Goal: Obtain resource: Obtain resource

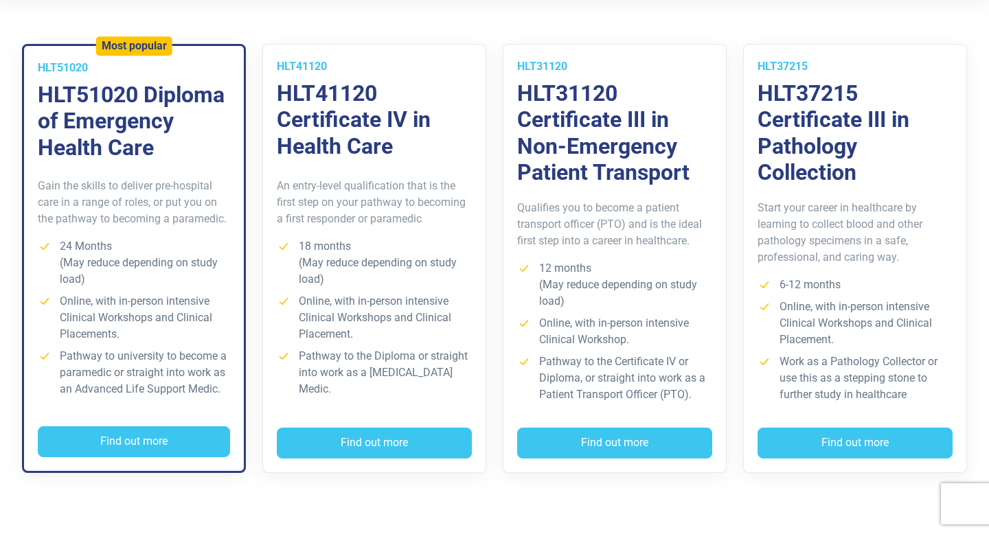
scroll to position [454, 0]
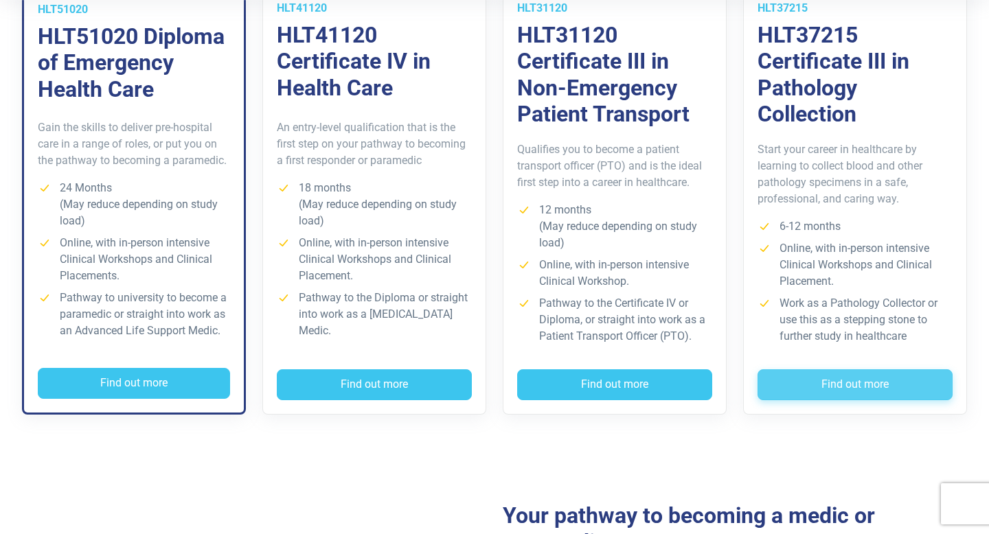
click at [811, 380] on button "Find out more" at bounding box center [854, 385] width 195 height 32
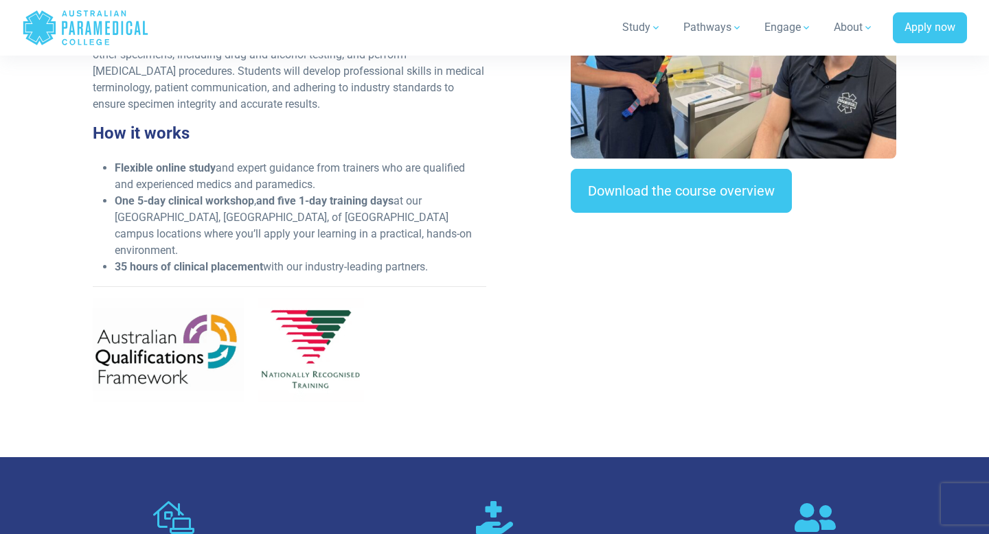
scroll to position [543, 0]
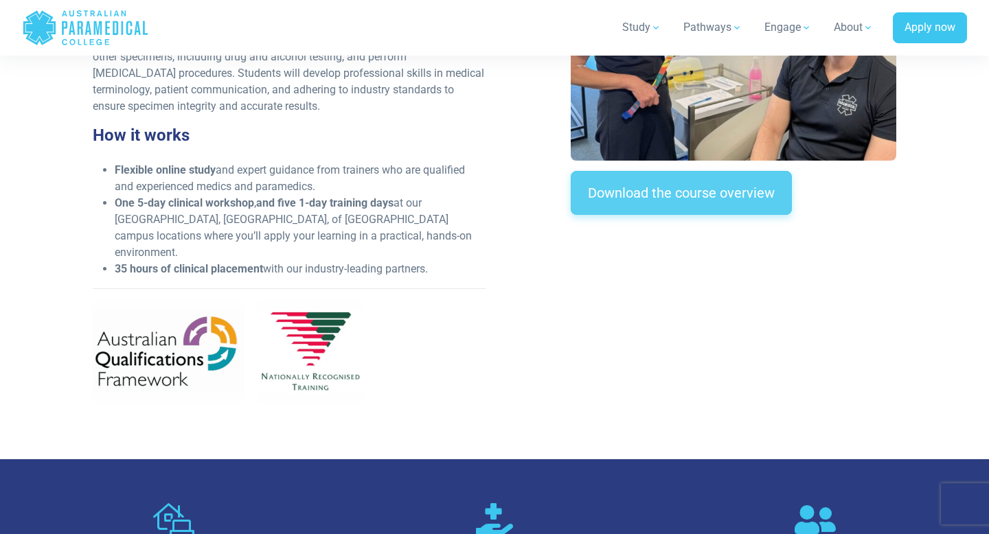
click at [750, 176] on link "Download the course overview" at bounding box center [681, 193] width 221 height 44
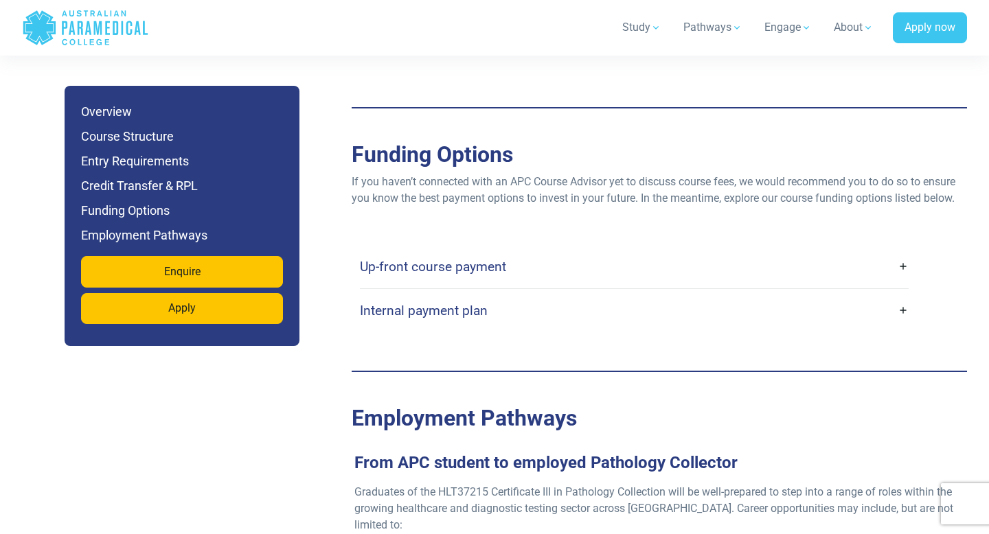
scroll to position [3781, 0]
click at [625, 253] on link "Up-front course payment" at bounding box center [634, 267] width 549 height 32
click at [906, 251] on link "Up-front course payment" at bounding box center [634, 267] width 549 height 32
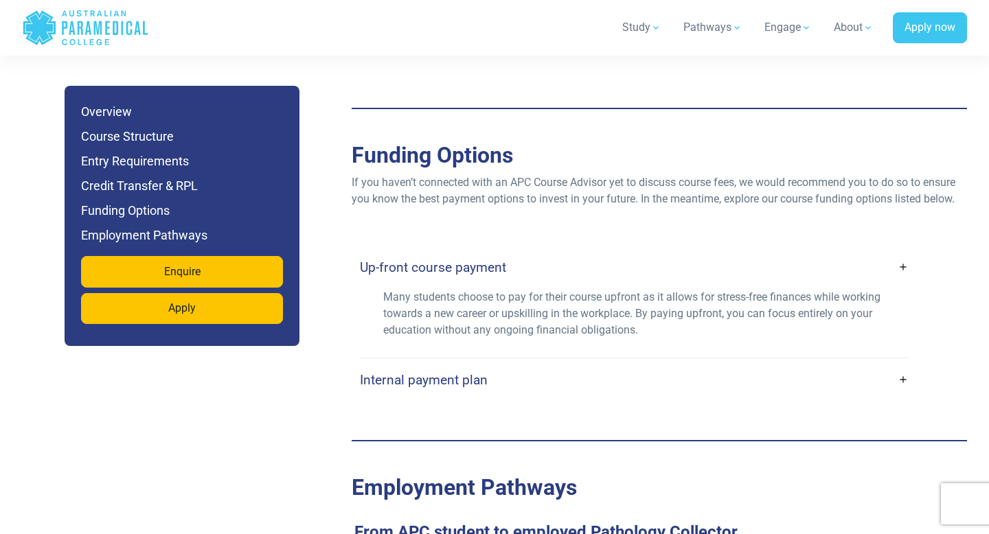
click at [904, 364] on link "Internal payment plan" at bounding box center [634, 380] width 549 height 32
click at [902, 367] on link "Internal payment plan" at bounding box center [634, 380] width 549 height 32
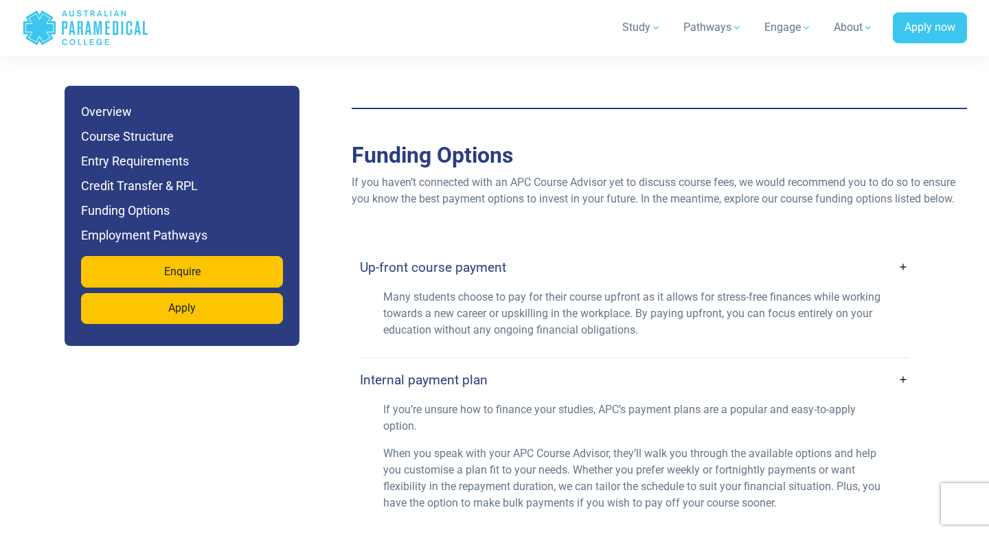
click at [902, 367] on link "Internal payment plan" at bounding box center [634, 380] width 549 height 32
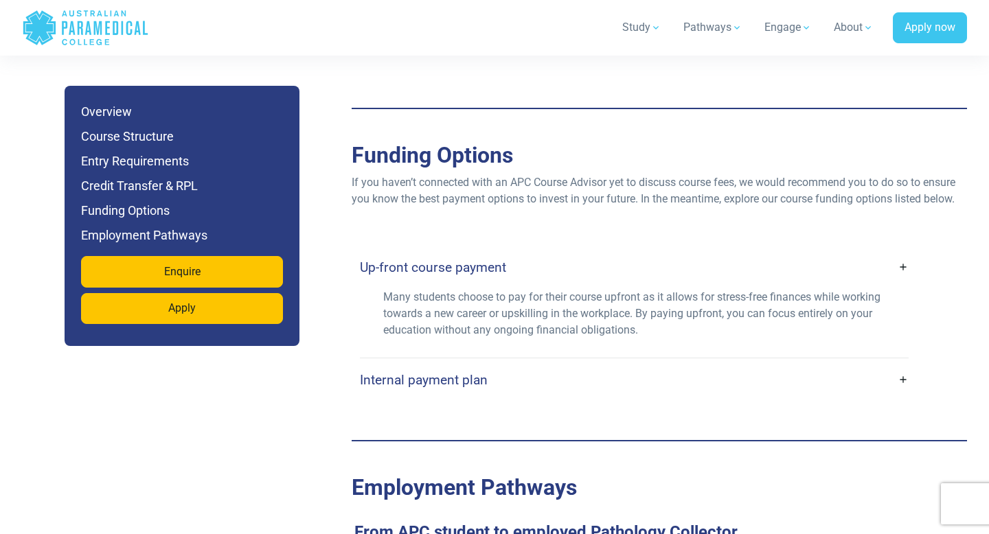
click at [902, 367] on link "Internal payment plan" at bounding box center [634, 380] width 549 height 32
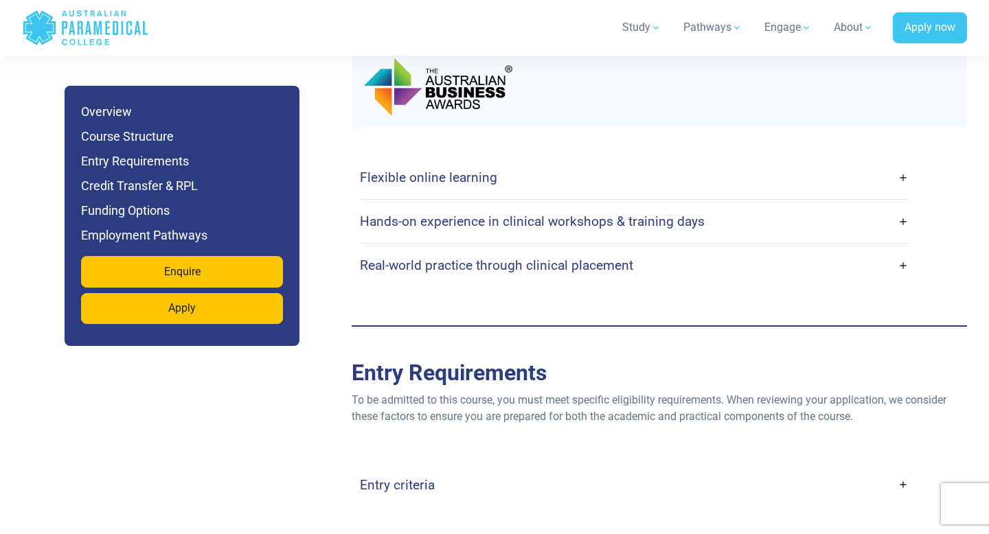
scroll to position [3040, 0]
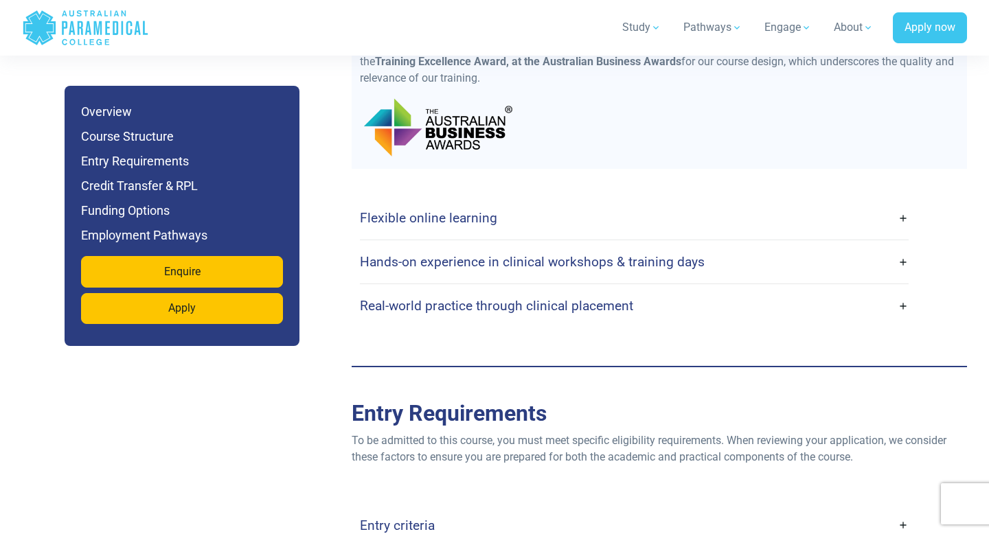
click at [909, 214] on div "Flexible online learning With our flexible online platform, you can complete yo…" at bounding box center [659, 261] width 599 height 131
click at [905, 209] on link "Flexible online learning" at bounding box center [634, 218] width 549 height 32
click at [905, 209] on link "Flexible online learning" at bounding box center [634, 217] width 549 height 32
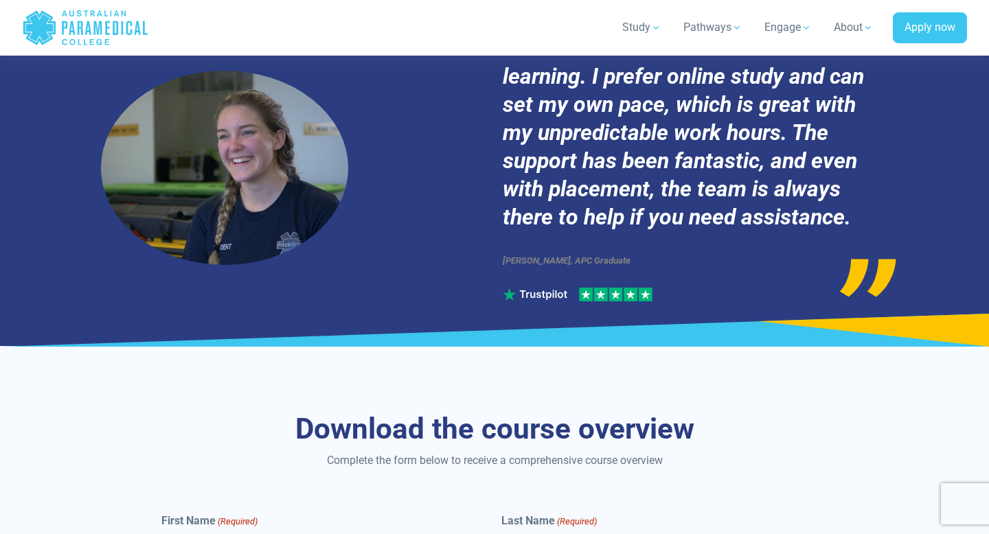
scroll to position [5072, 0]
